Goal: Navigation & Orientation: Find specific page/section

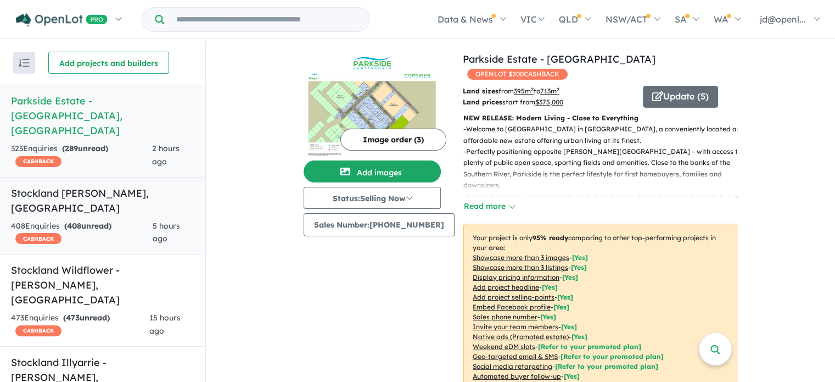
click at [77, 186] on h5 "Stockland Sienna Wood - Hilbert , WA" at bounding box center [102, 201] width 183 height 30
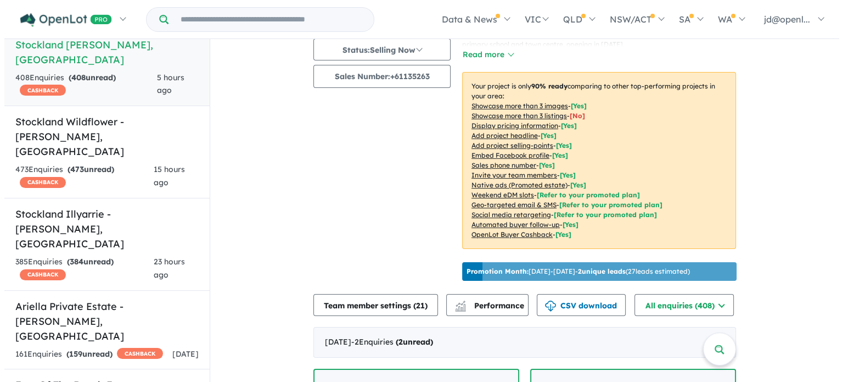
scroll to position [329, 0]
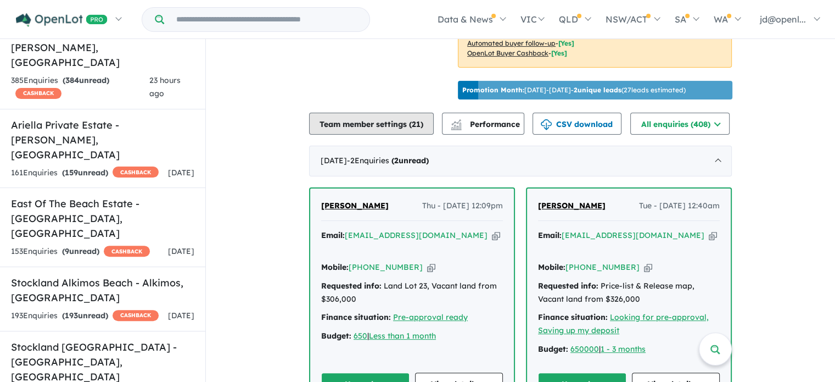
click at [351, 124] on button "Team member settings ( 21 )" at bounding box center [371, 124] width 125 height 22
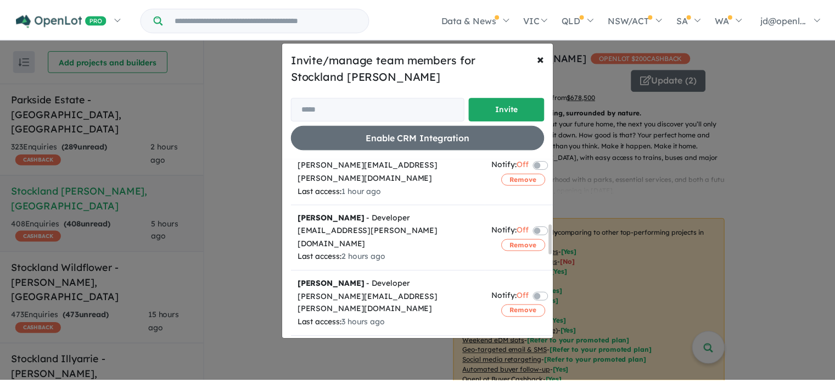
scroll to position [439, 0]
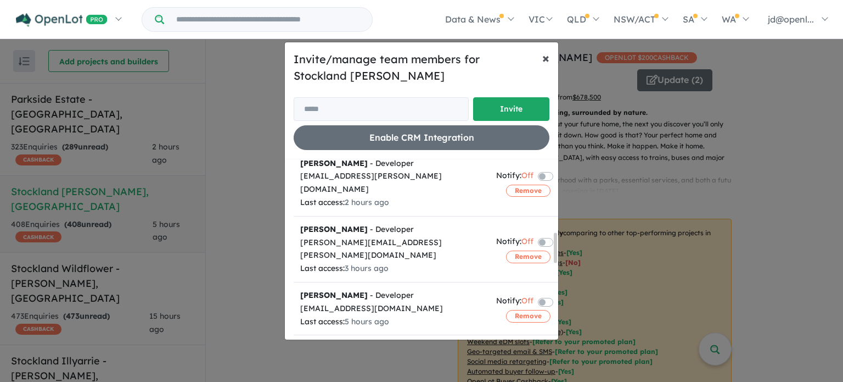
click at [544, 57] on span "×" at bounding box center [545, 57] width 7 height 16
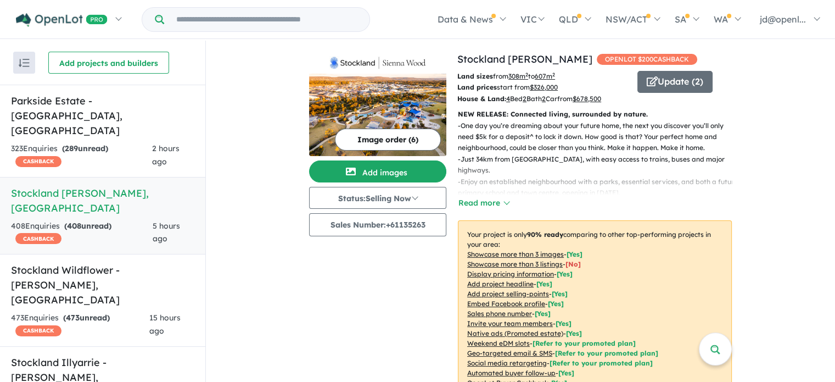
scroll to position [0, 0]
click at [474, 58] on link "Stockland [PERSON_NAME]" at bounding box center [524, 59] width 135 height 13
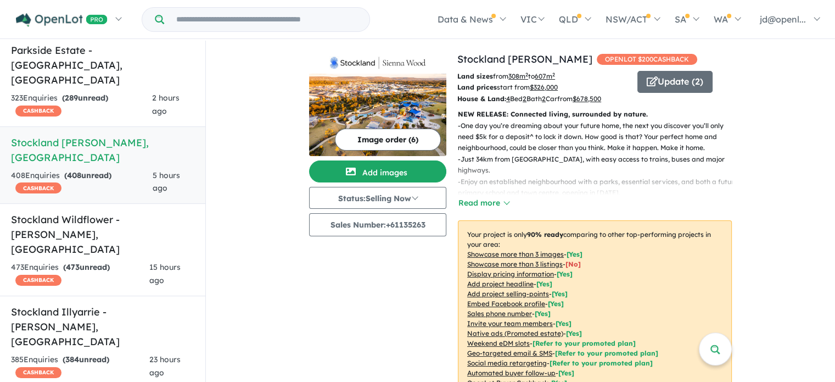
scroll to position [110, 0]
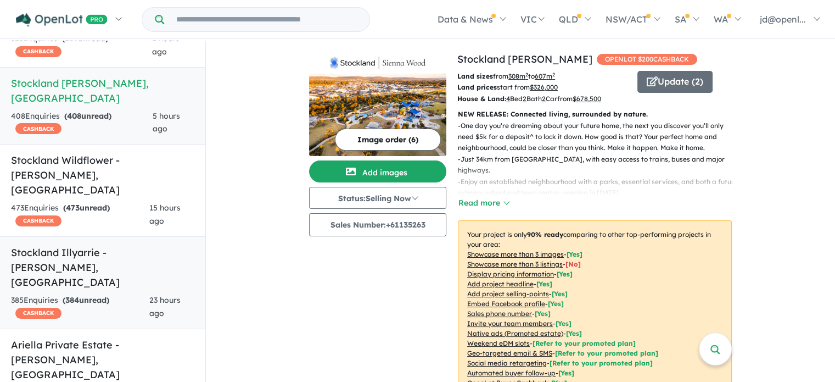
click at [76, 245] on h5 "Stockland Illyarrie - Sinagra , WA" at bounding box center [102, 267] width 183 height 44
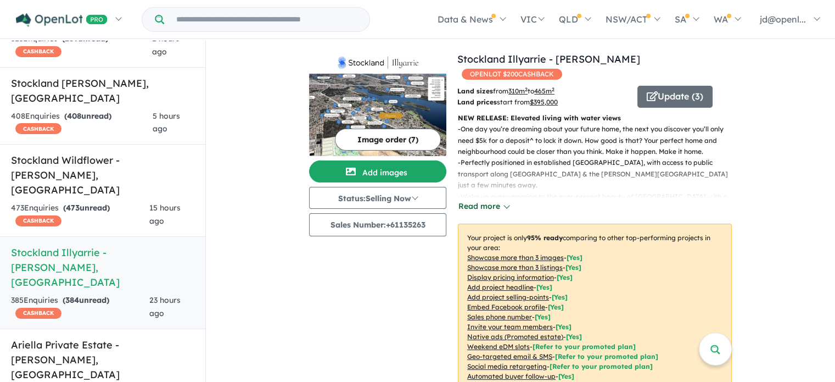
click at [490, 200] on button "Read more" at bounding box center [484, 206] width 52 height 13
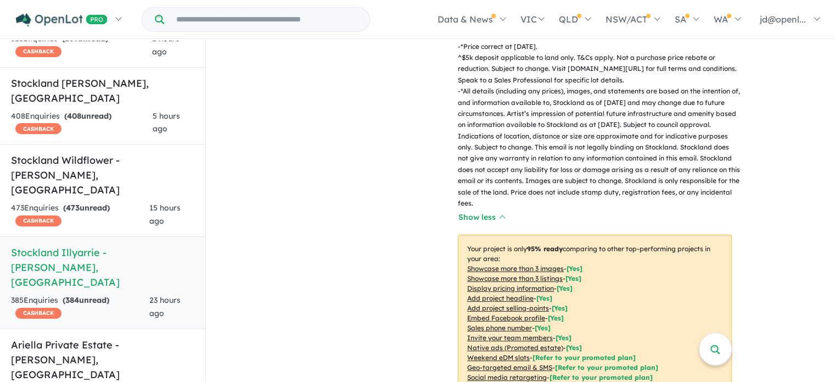
scroll to position [549, 0]
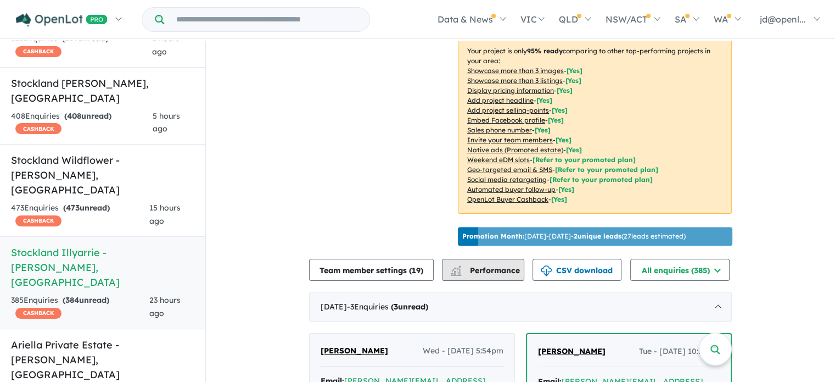
click at [501, 265] on span "Performance" at bounding box center [486, 270] width 68 height 10
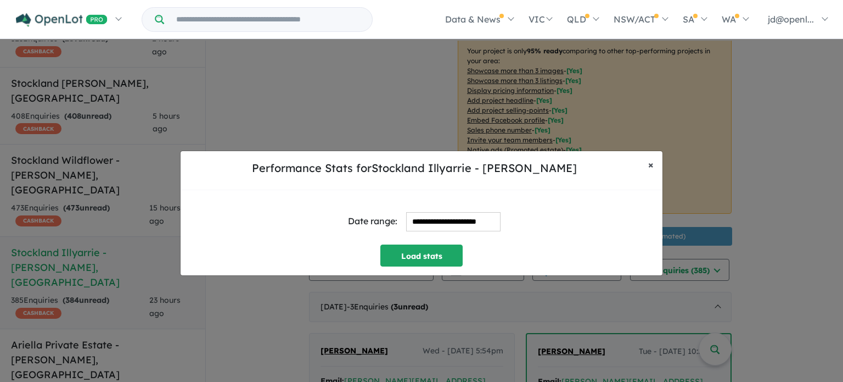
click at [651, 164] on span "×" at bounding box center [650, 164] width 5 height 13
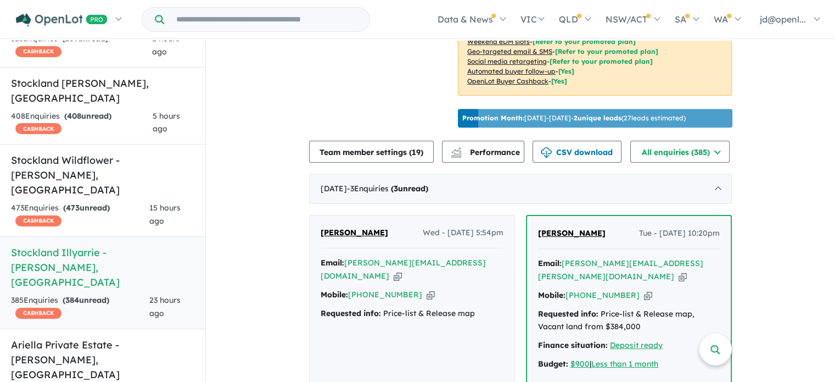
scroll to position [604, 0]
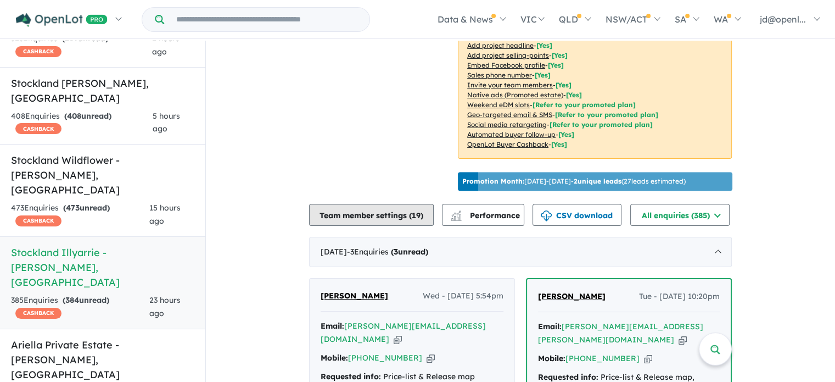
click at [350, 204] on button "Team member settings ( 19 )" at bounding box center [371, 215] width 125 height 22
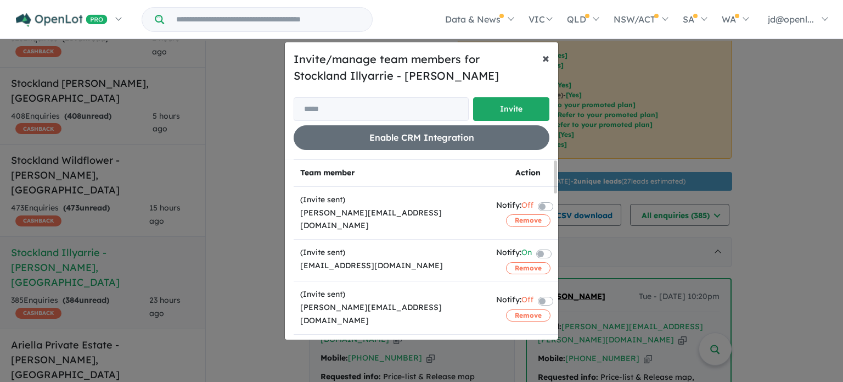
click at [545, 57] on span "×" at bounding box center [545, 57] width 7 height 16
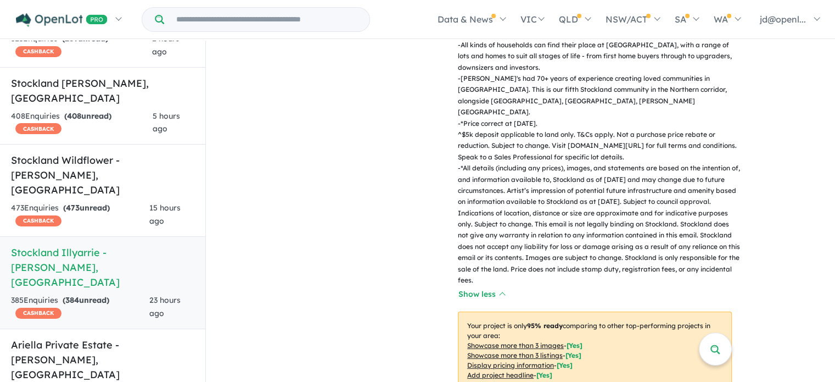
scroll to position [0, 0]
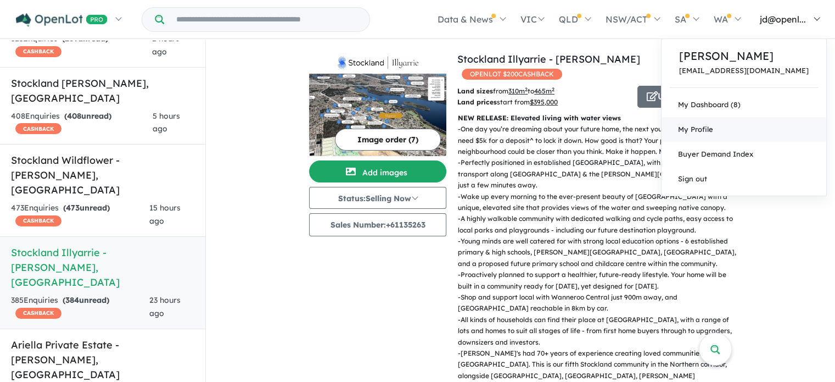
click at [713, 131] on span "My Profile" at bounding box center [695, 129] width 35 height 9
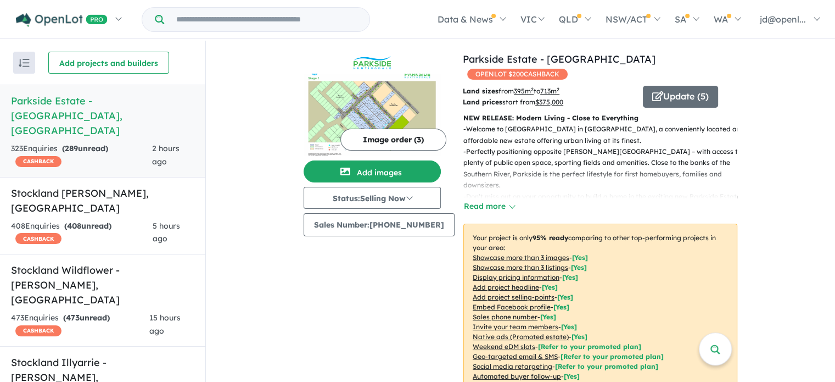
click at [22, 63] on img "button" at bounding box center [24, 63] width 11 height 8
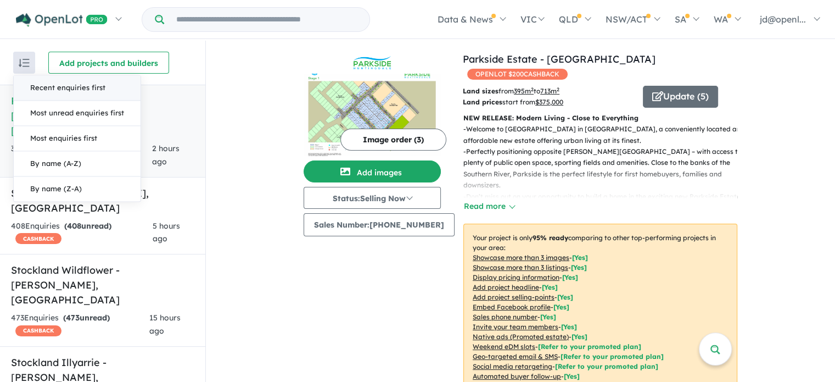
click at [22, 62] on img "button" at bounding box center [24, 63] width 11 height 8
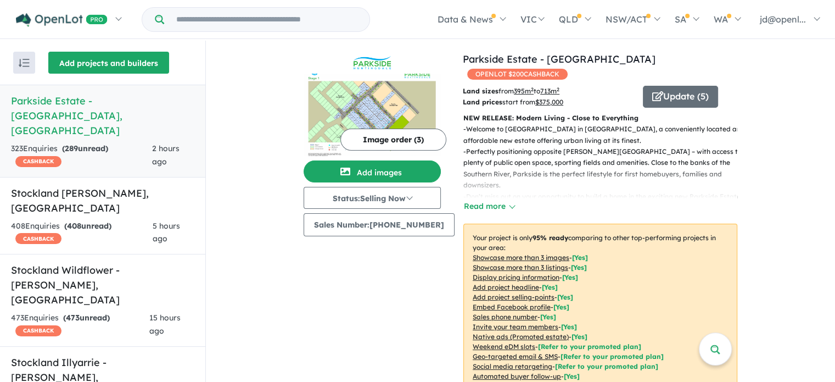
click at [90, 64] on button "Add projects and builders" at bounding box center [108, 63] width 121 height 22
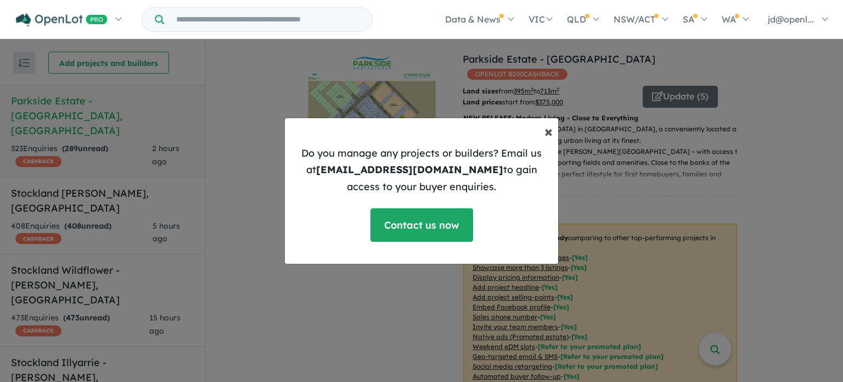
click at [547, 132] on span "×" at bounding box center [549, 130] width 8 height 19
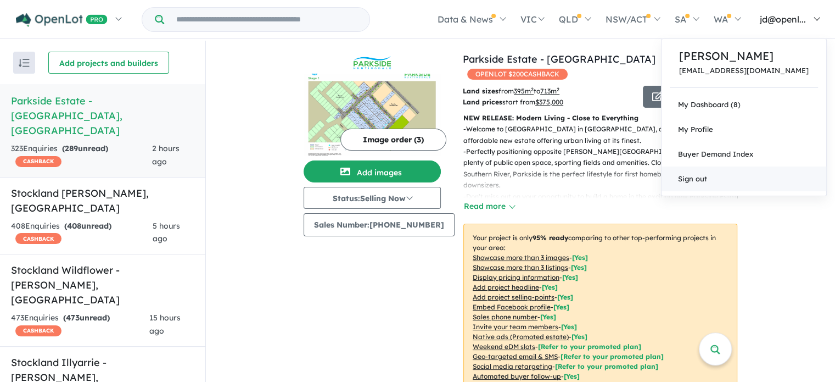
click at [755, 178] on link "Sign out" at bounding box center [744, 178] width 165 height 25
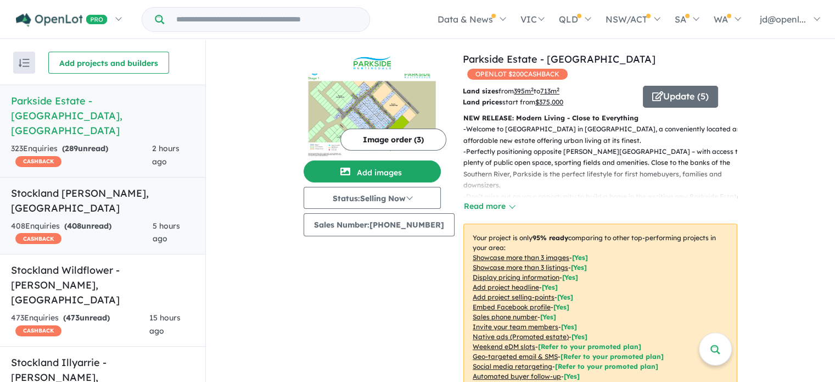
click at [89, 186] on h5 "Stockland Sienna Wood - Hilbert , WA" at bounding box center [102, 201] width 183 height 30
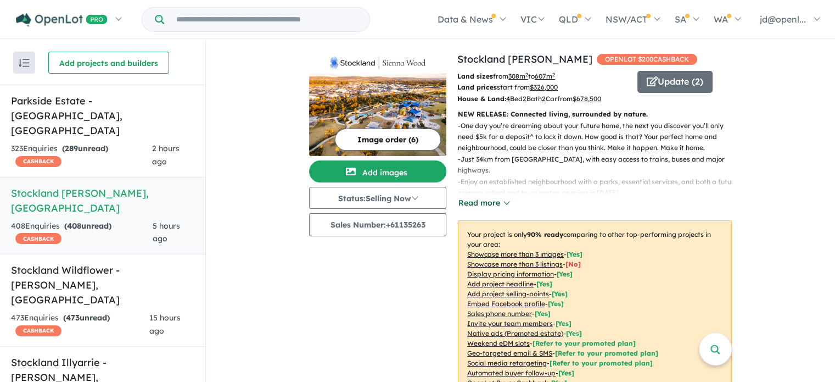
click at [489, 203] on button "Read more" at bounding box center [484, 203] width 52 height 13
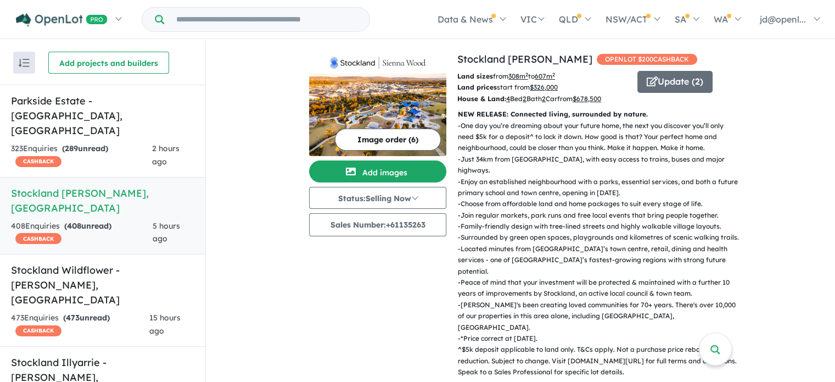
click at [361, 63] on img at bounding box center [377, 62] width 128 height 13
